Goal: Task Accomplishment & Management: Complete application form

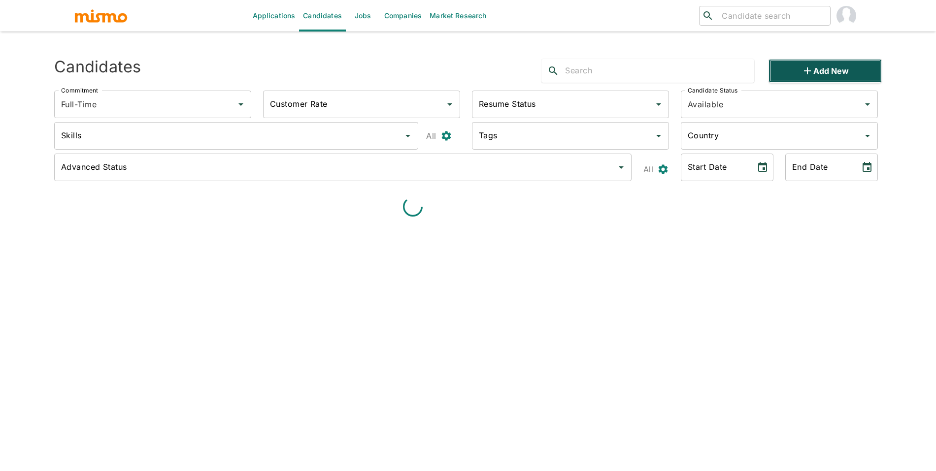
click at [790, 73] on button "Add new" at bounding box center [824, 71] width 113 height 24
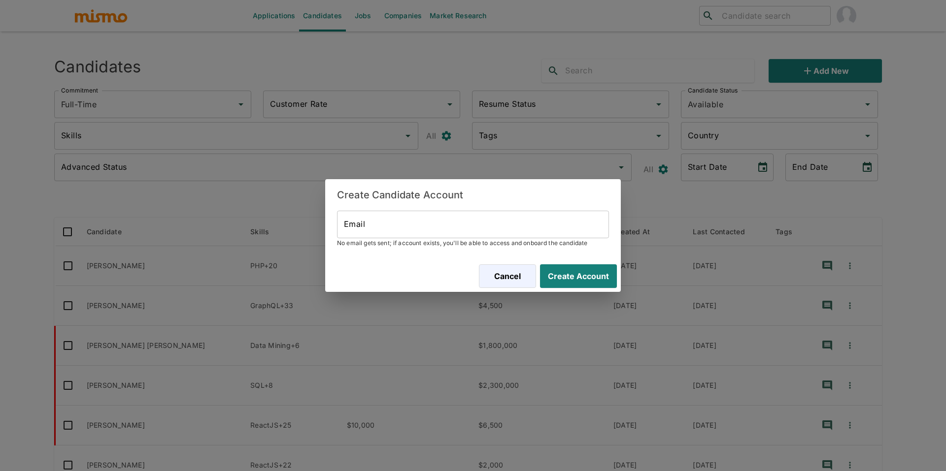
click at [546, 221] on input "Email" at bounding box center [473, 225] width 272 height 28
paste input "[PERSON_NAME]"
click at [577, 267] on button "Create Account" at bounding box center [576, 276] width 81 height 24
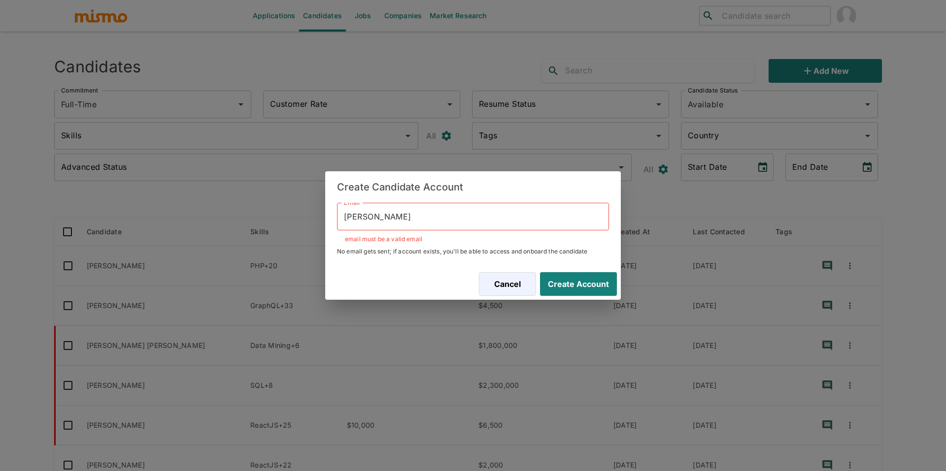
click at [433, 218] on input "[PERSON_NAME]" at bounding box center [473, 217] width 272 height 28
paste input "[EMAIL_ADDRESS][DOMAIN_NAME]"
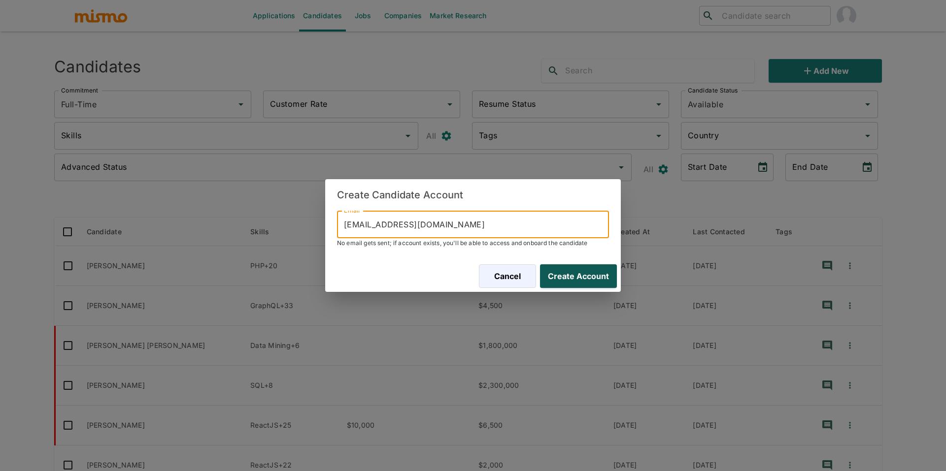
type input "[EMAIL_ADDRESS][DOMAIN_NAME]"
click at [590, 280] on button "Create Account" at bounding box center [576, 276] width 81 height 24
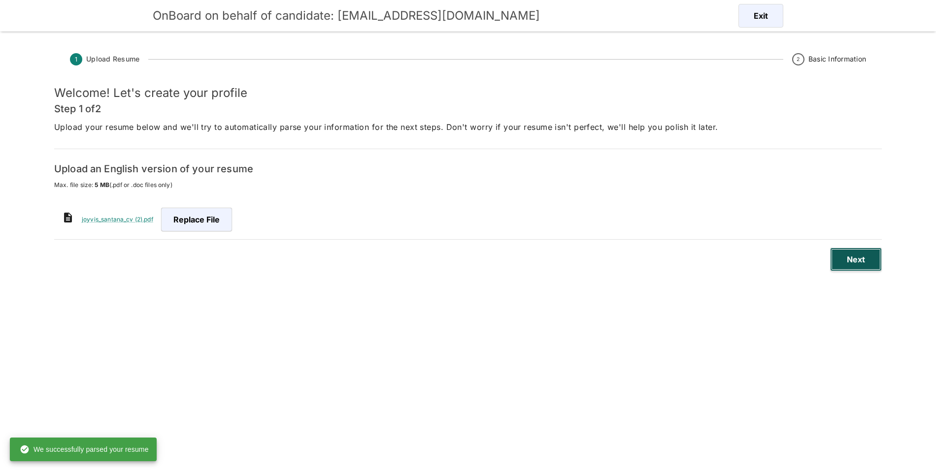
click at [854, 266] on button "Next" at bounding box center [856, 260] width 52 height 24
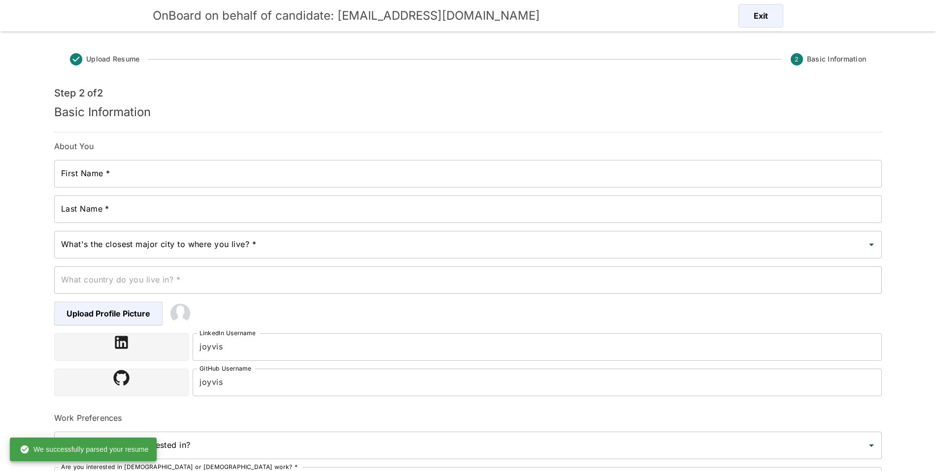
click at [281, 180] on input "First Name *" at bounding box center [467, 174] width 827 height 28
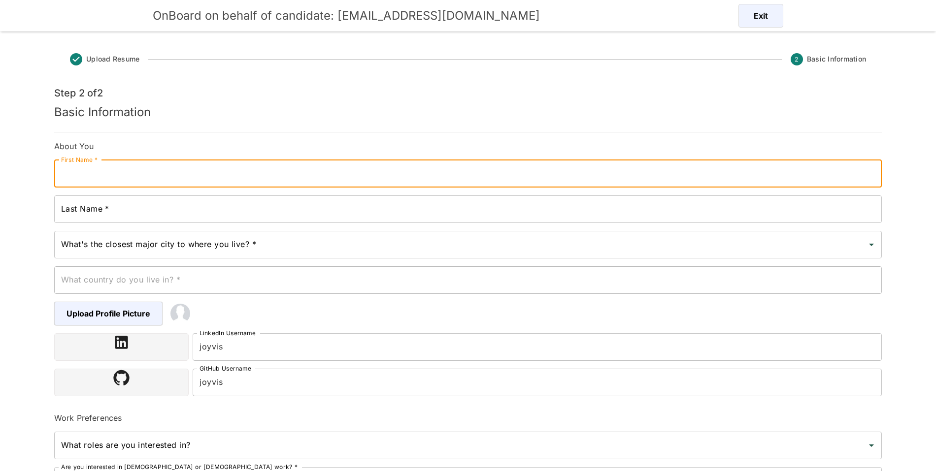
paste input "Joyvis"
type input "Joyvis"
click at [239, 210] on input "Last Name *" at bounding box center [467, 210] width 827 height 28
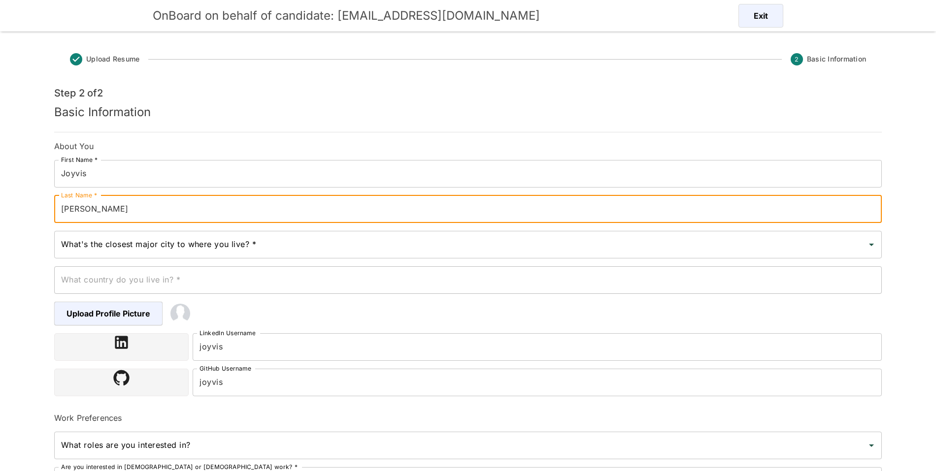
type input "[PERSON_NAME]"
click at [230, 253] on input "What's the closest major city to where you live? *" at bounding box center [461, 244] width 804 height 19
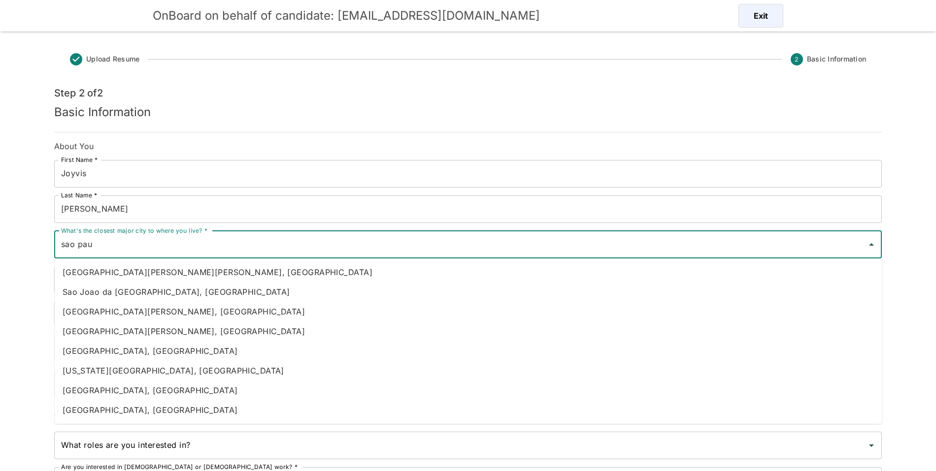
click at [156, 357] on li "[GEOGRAPHIC_DATA], [GEOGRAPHIC_DATA]" at bounding box center [468, 351] width 827 height 20
type input "[GEOGRAPHIC_DATA], [GEOGRAPHIC_DATA]"
type input "[GEOGRAPHIC_DATA]"
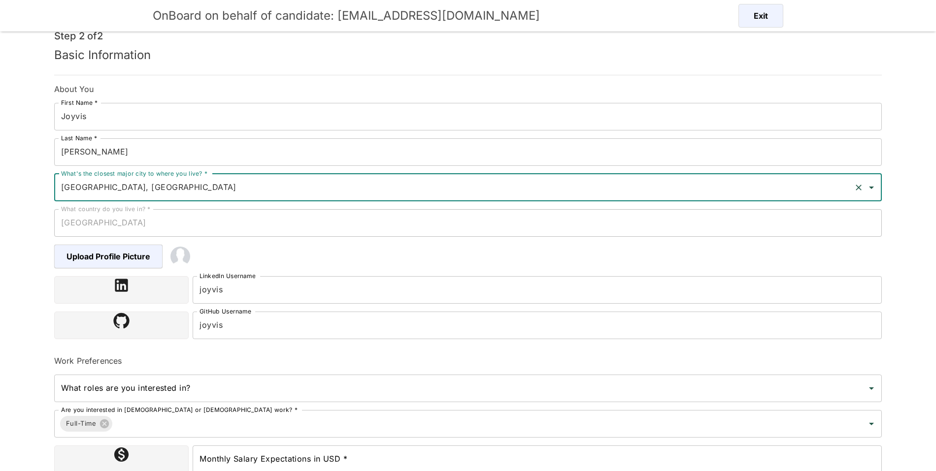
scroll to position [125, 0]
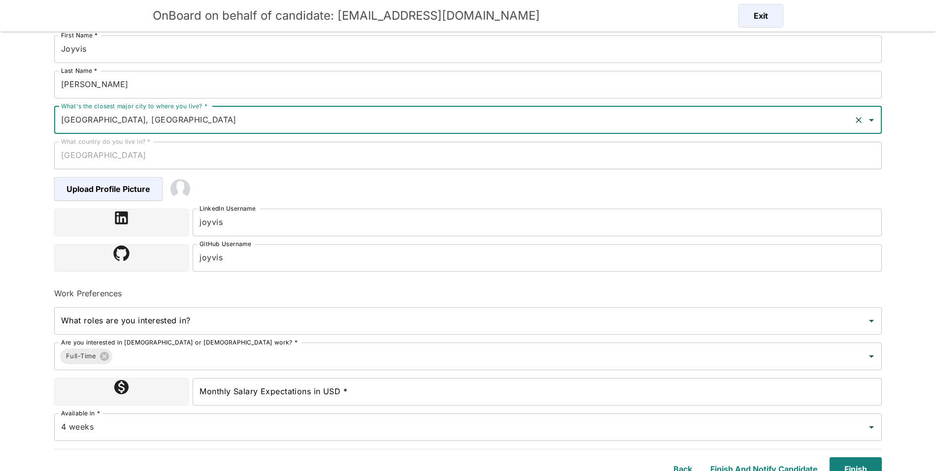
type input "[GEOGRAPHIC_DATA], [GEOGRAPHIC_DATA]"
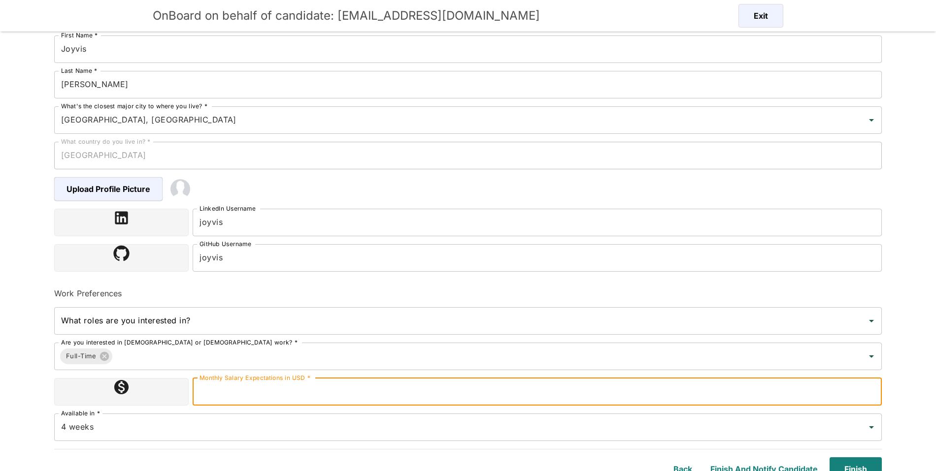
click at [315, 399] on input "Monthly Salary Expectations in USD *" at bounding box center [537, 392] width 689 height 28
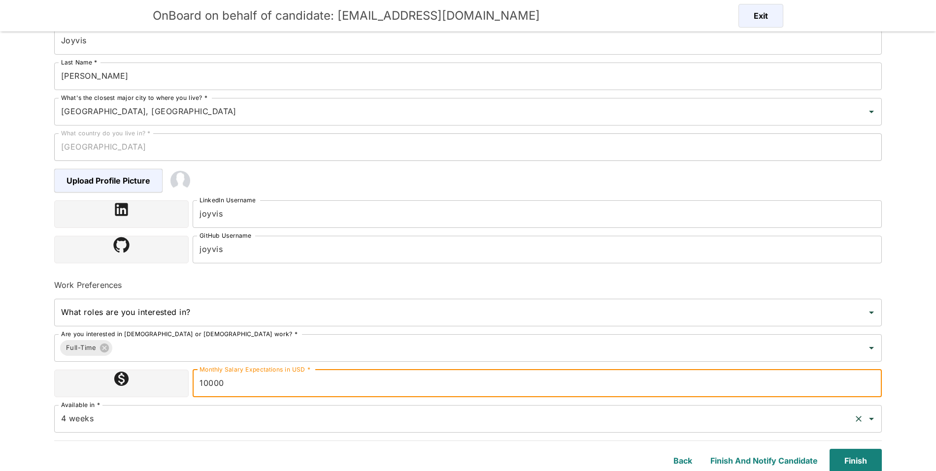
scroll to position [134, 0]
type input "10000"
click at [838, 450] on button "Finish" at bounding box center [853, 460] width 56 height 24
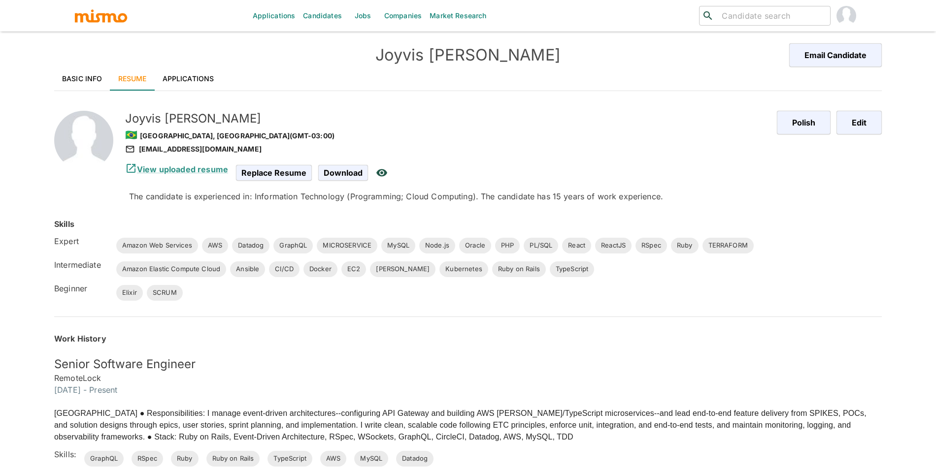
click at [94, 78] on link "Basic Info" at bounding box center [82, 79] width 56 height 24
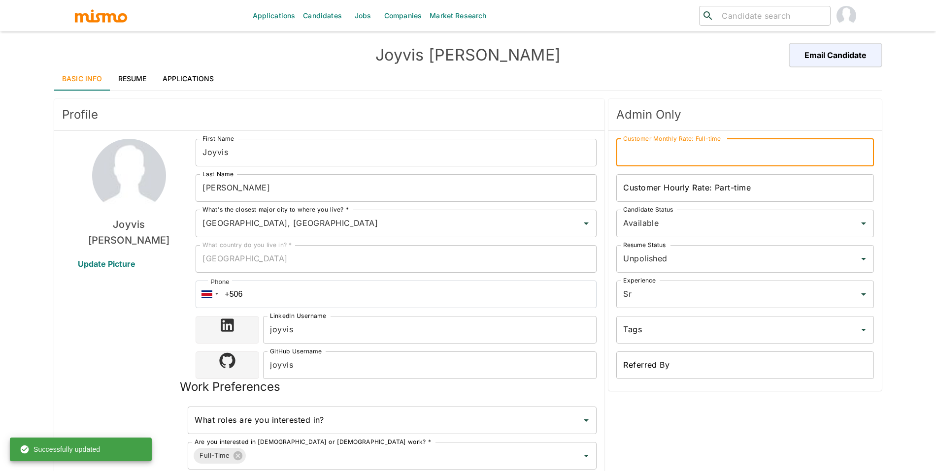
click at [652, 152] on input "Customer Monthly Rate: Full-time" at bounding box center [745, 153] width 258 height 28
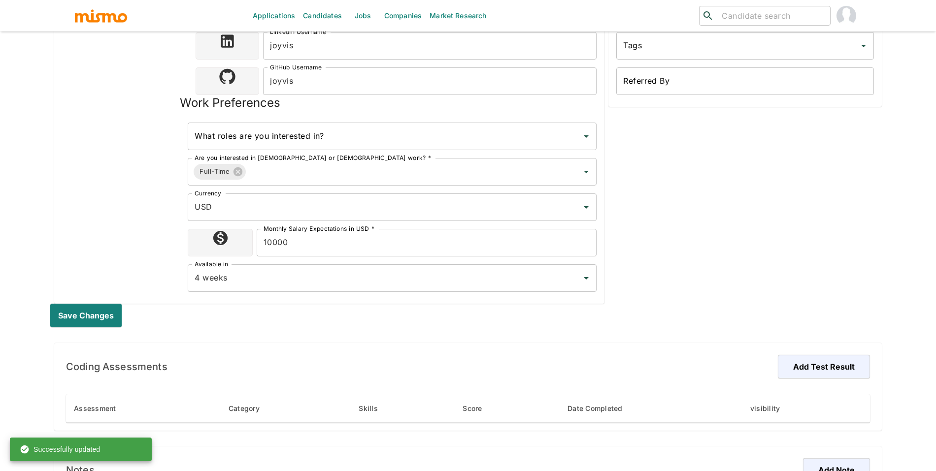
scroll to position [511, 0]
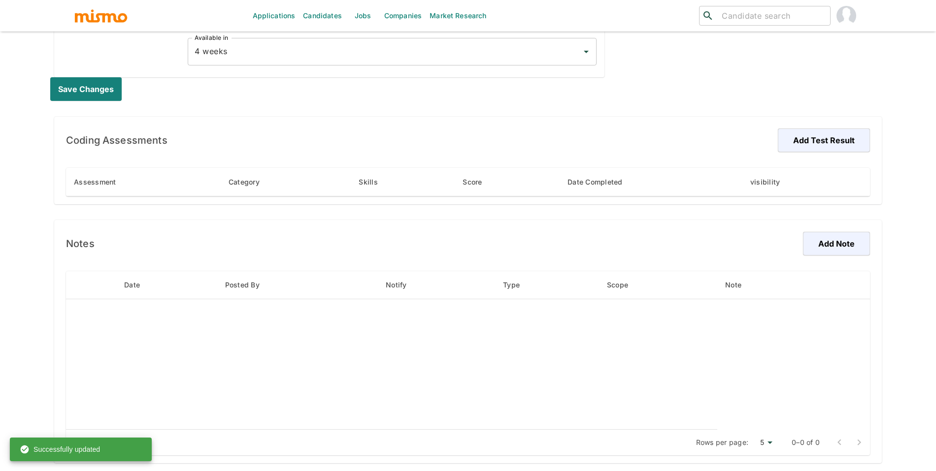
type input "13500"
click at [90, 108] on div "Save changes" at bounding box center [461, 88] width 839 height 39
click at [98, 97] on button "Save changes" at bounding box center [87, 89] width 75 height 24
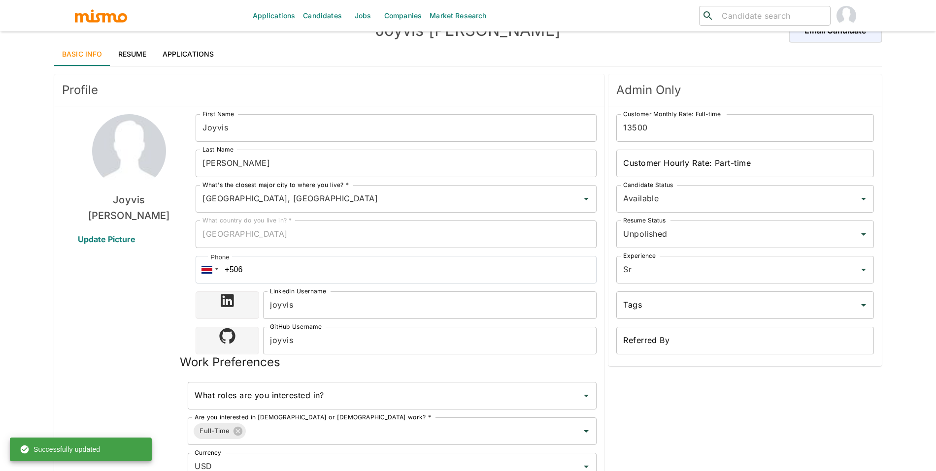
scroll to position [0, 0]
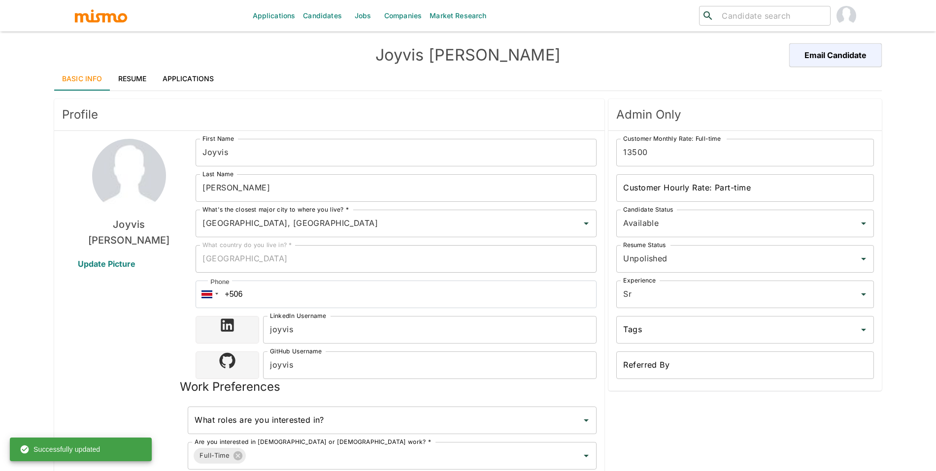
click at [206, 92] on div "Profile [PERSON_NAME] Update Picture First Name Joyvis First Name Last Name [PE…" at bounding box center [463, 355] width 835 height 528
click at [208, 83] on link "Applications" at bounding box center [188, 79] width 67 height 24
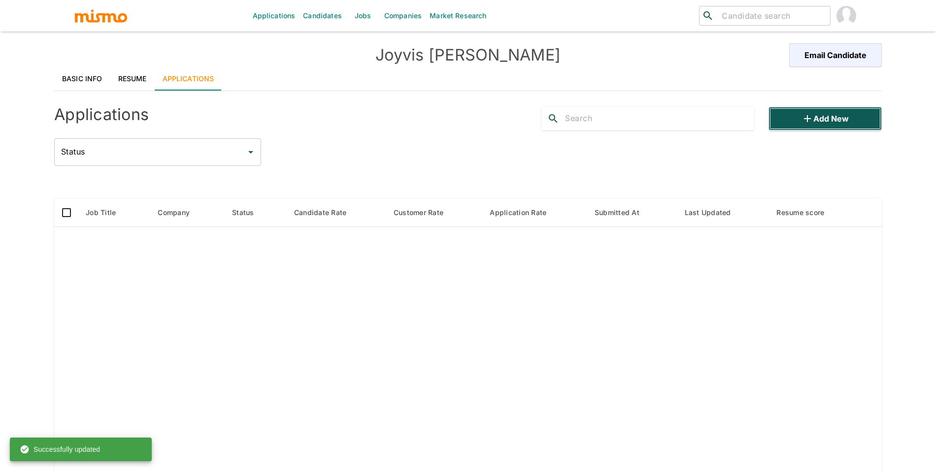
click at [787, 114] on button "Add new" at bounding box center [824, 119] width 113 height 24
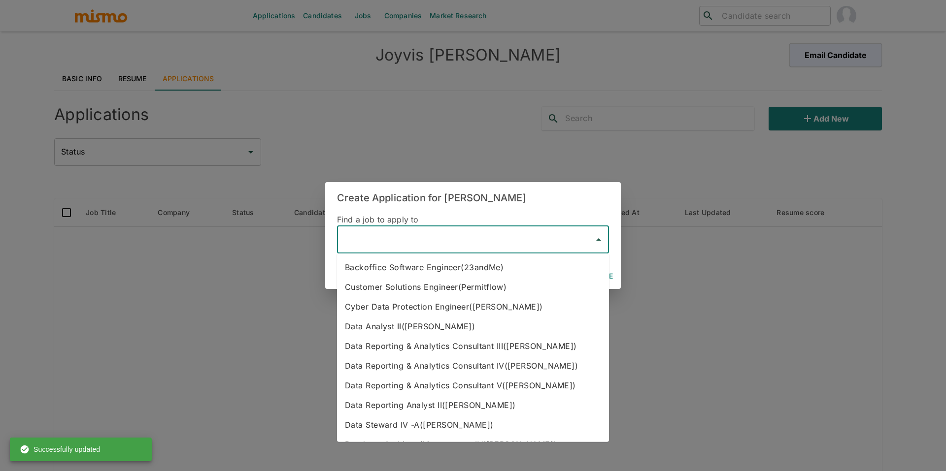
click at [390, 239] on input "text" at bounding box center [465, 239] width 248 height 19
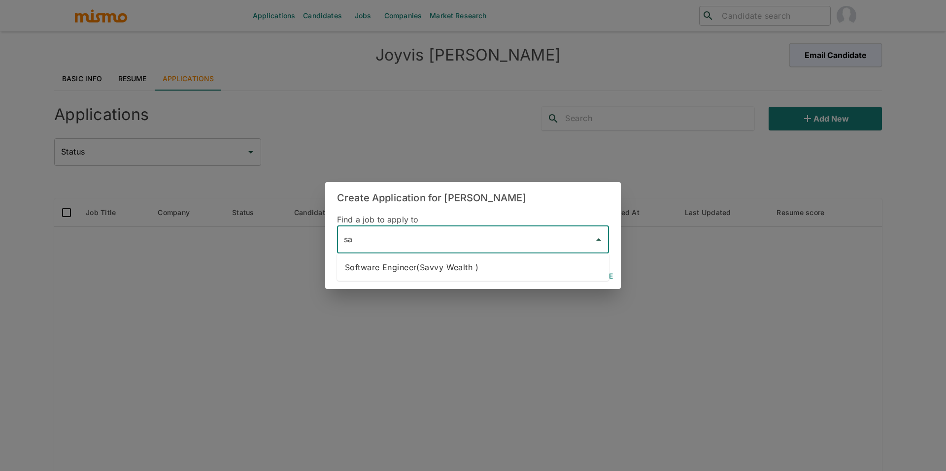
click at [413, 264] on li "Software Engineer(Savvy Wealth )" at bounding box center [473, 268] width 272 height 20
type input "Software Engineer(Savvy Wealth )"
click at [617, 274] on div "Cancel Continue" at bounding box center [473, 276] width 296 height 26
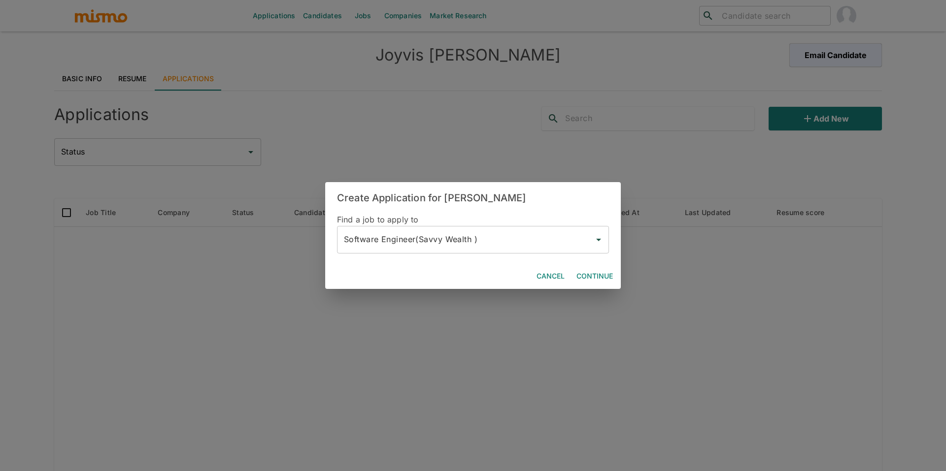
click at [605, 275] on button "Continue" at bounding box center [594, 276] width 44 height 18
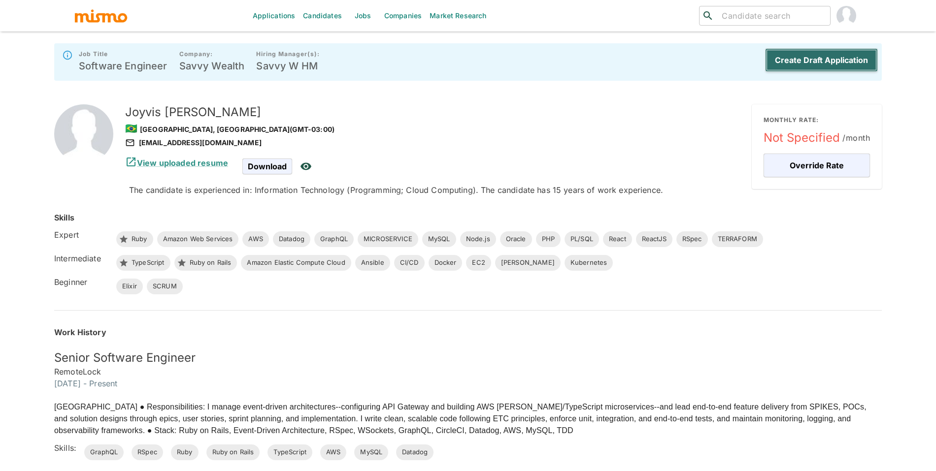
click at [820, 59] on button "Create Draft Application" at bounding box center [821, 60] width 113 height 24
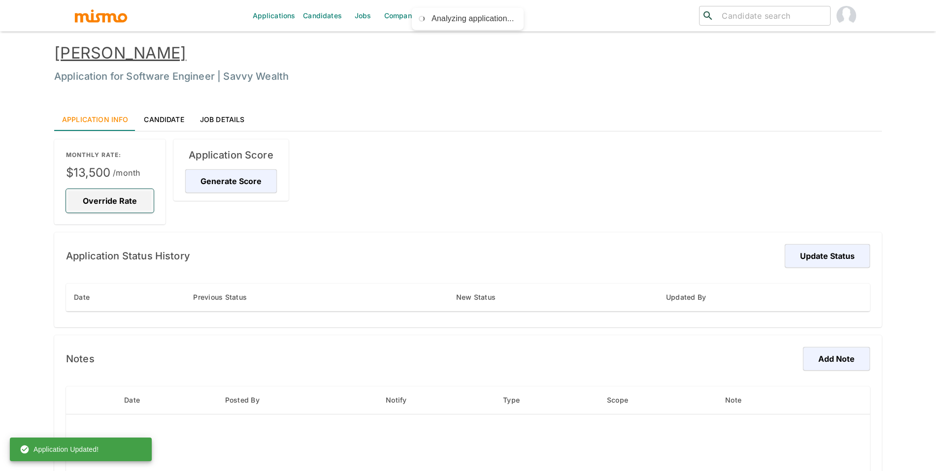
click at [89, 198] on button "Override Rate" at bounding box center [110, 201] width 88 height 24
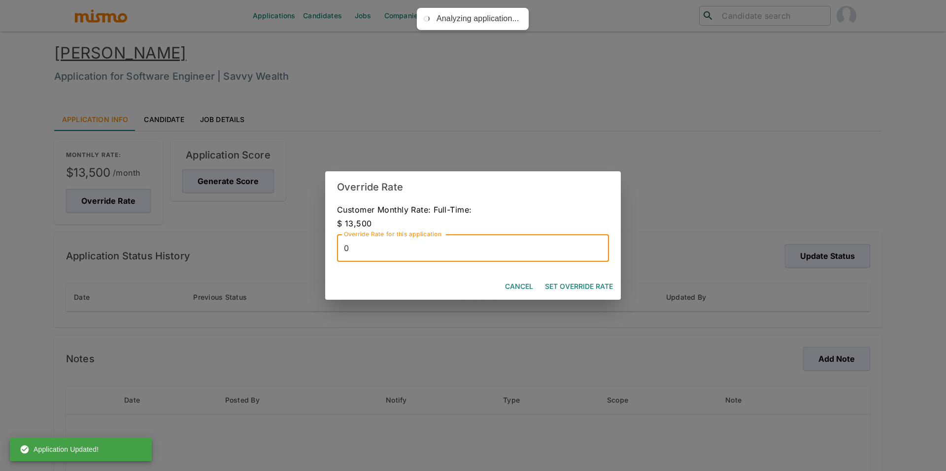
click at [396, 250] on input "0" at bounding box center [473, 248] width 272 height 28
type input "13500"
click at [575, 278] on button "Set Override Rate" at bounding box center [579, 287] width 76 height 18
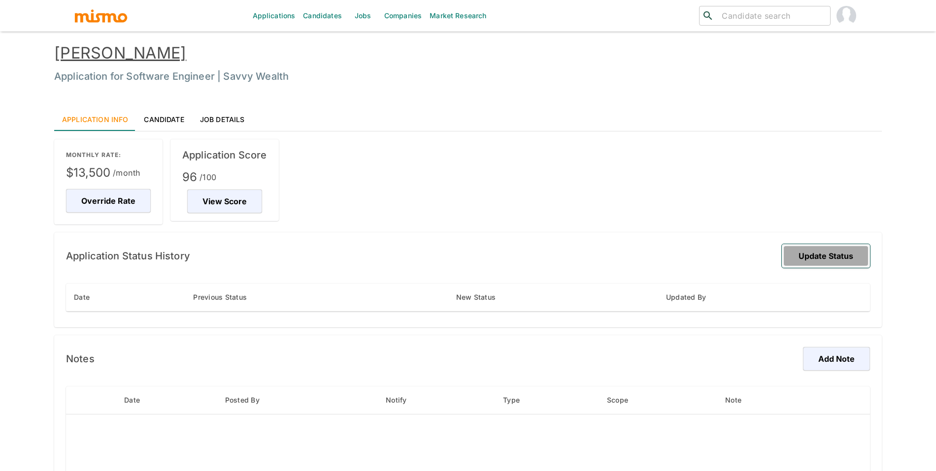
click at [811, 250] on button "Update Status" at bounding box center [826, 256] width 88 height 24
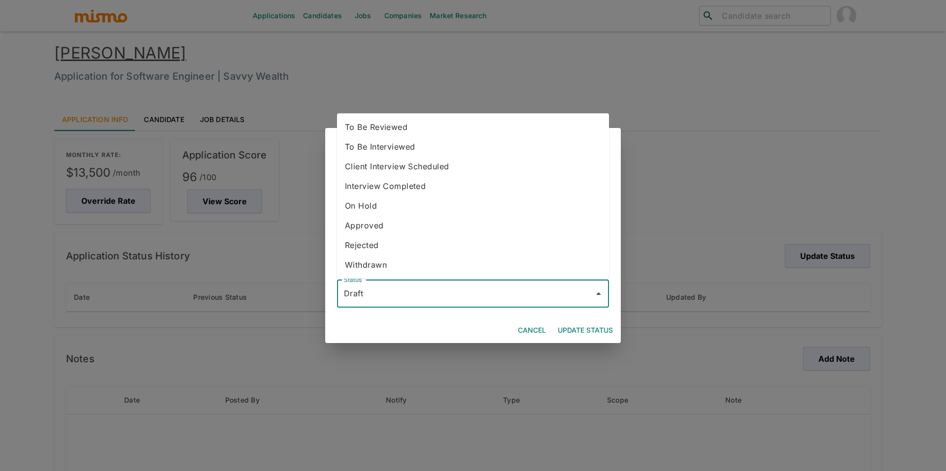
drag, startPoint x: 514, startPoint y: 292, endPoint x: 510, endPoint y: 286, distance: 7.1
click at [514, 292] on input "Draft" at bounding box center [465, 294] width 248 height 19
click at [444, 130] on li "To Be Reviewed" at bounding box center [473, 127] width 272 height 20
type input "To Be Reviewed"
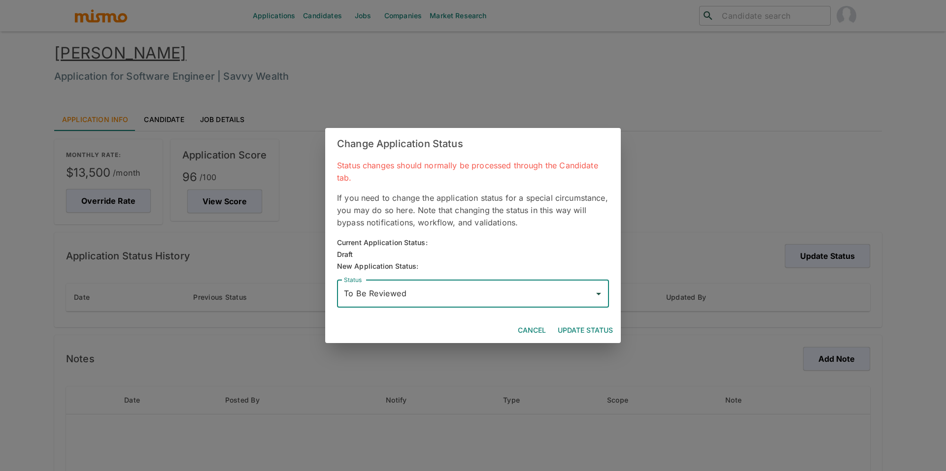
click at [602, 328] on button "Update Status" at bounding box center [585, 331] width 63 height 18
